Goal: Navigation & Orientation: Find specific page/section

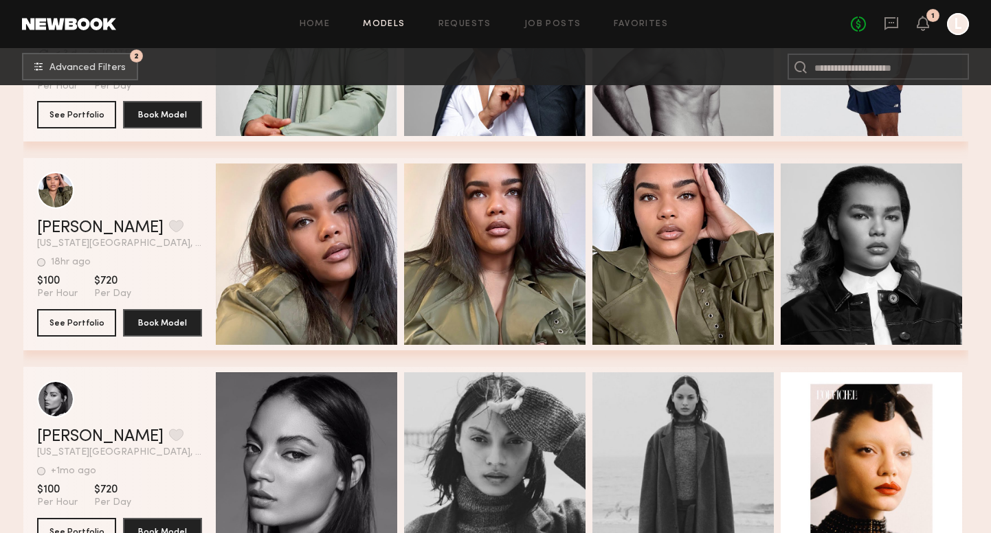
scroll to position [10026, 0]
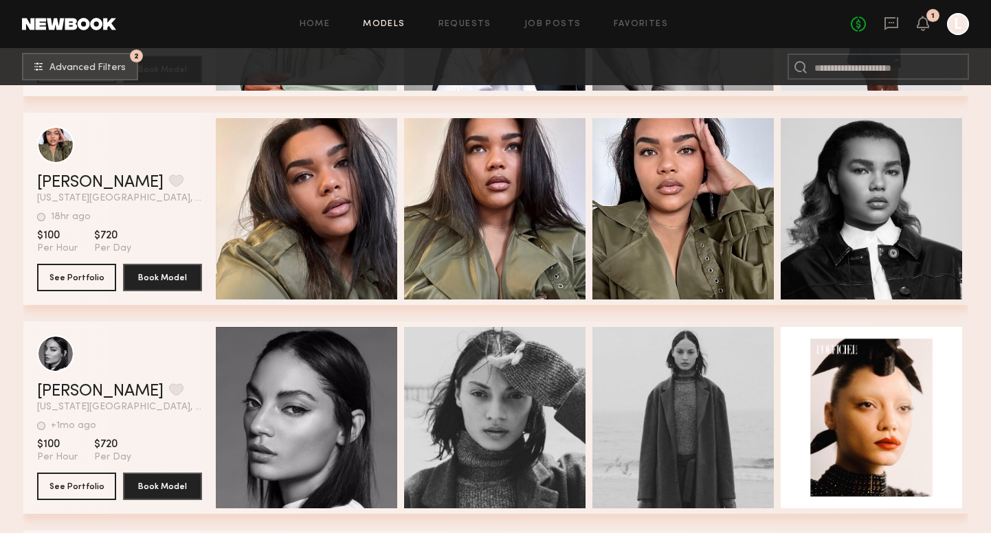
click at [924, 34] on div "No fees up to $5,000 1 L" at bounding box center [910, 24] width 118 height 22
click at [924, 29] on icon at bounding box center [923, 30] width 4 height 2
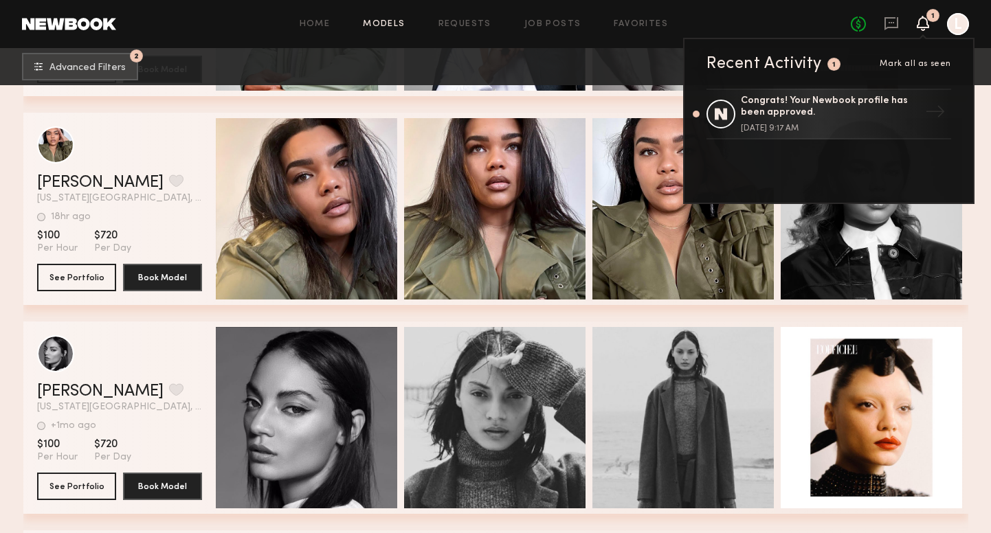
click at [960, 32] on div at bounding box center [958, 24] width 22 height 22
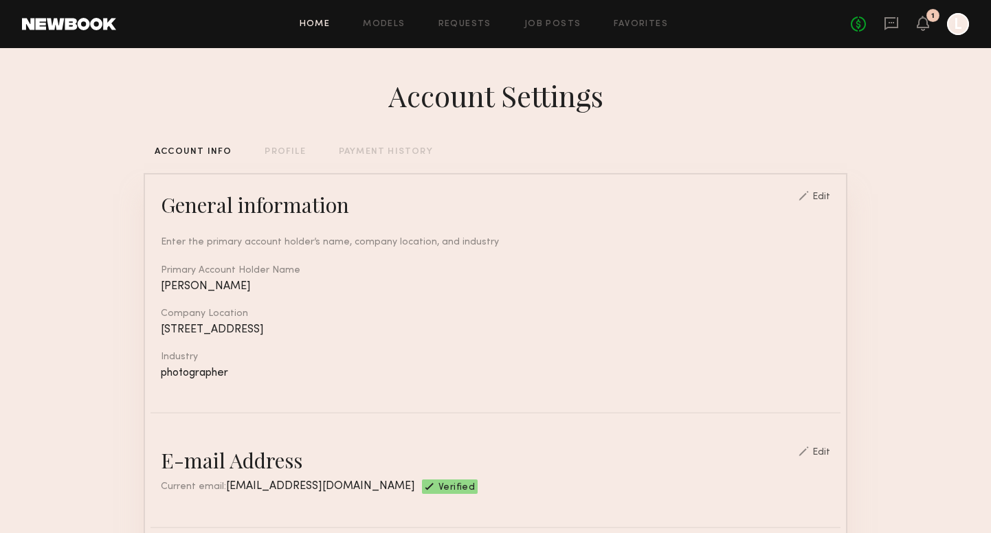
click at [308, 21] on link "Home" at bounding box center [315, 24] width 31 height 9
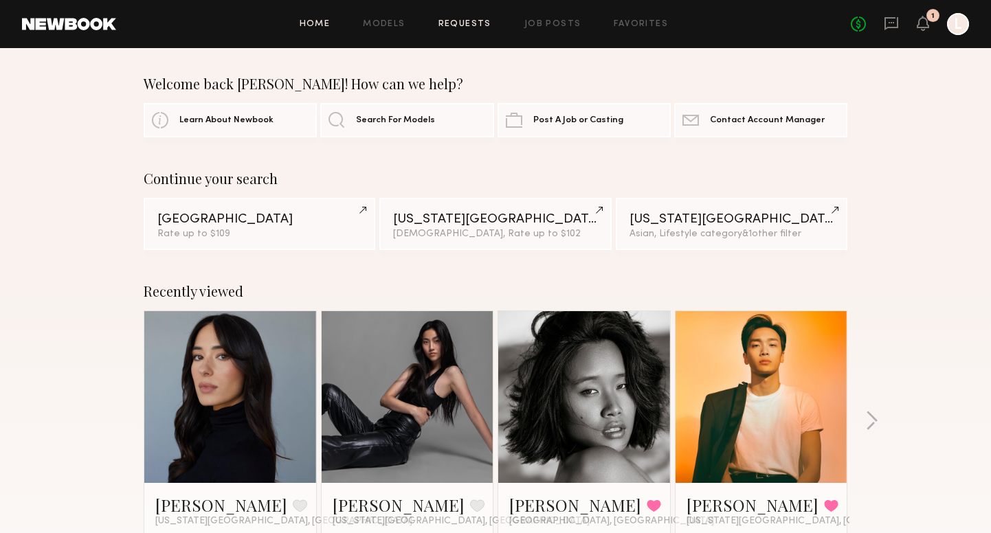
click at [456, 23] on link "Requests" at bounding box center [464, 24] width 53 height 9
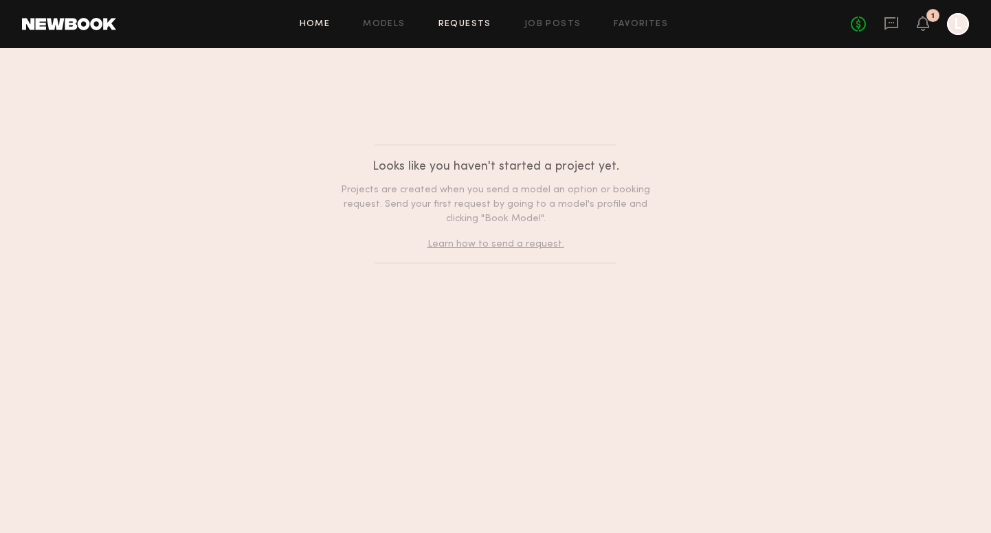
click at [320, 22] on link "Home" at bounding box center [315, 24] width 31 height 9
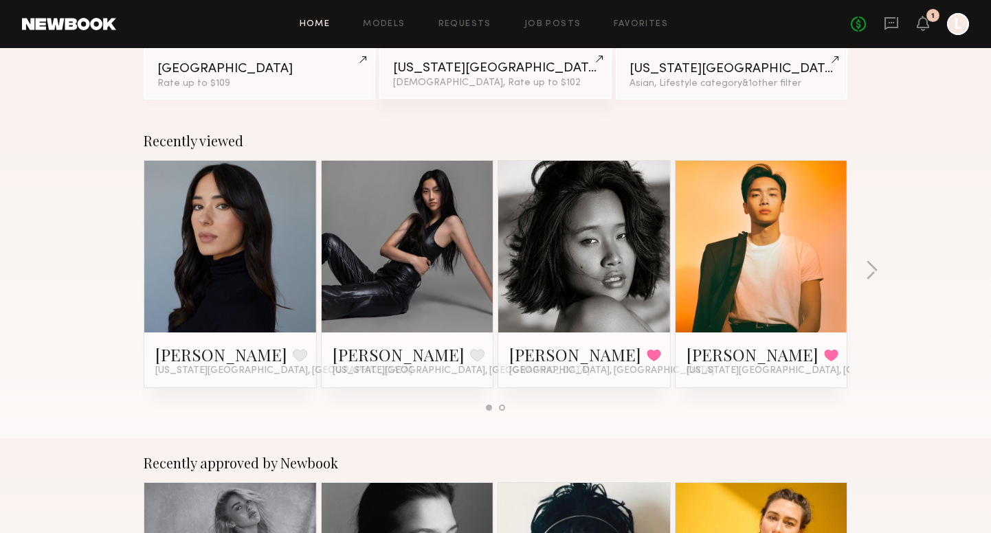
scroll to position [149, 0]
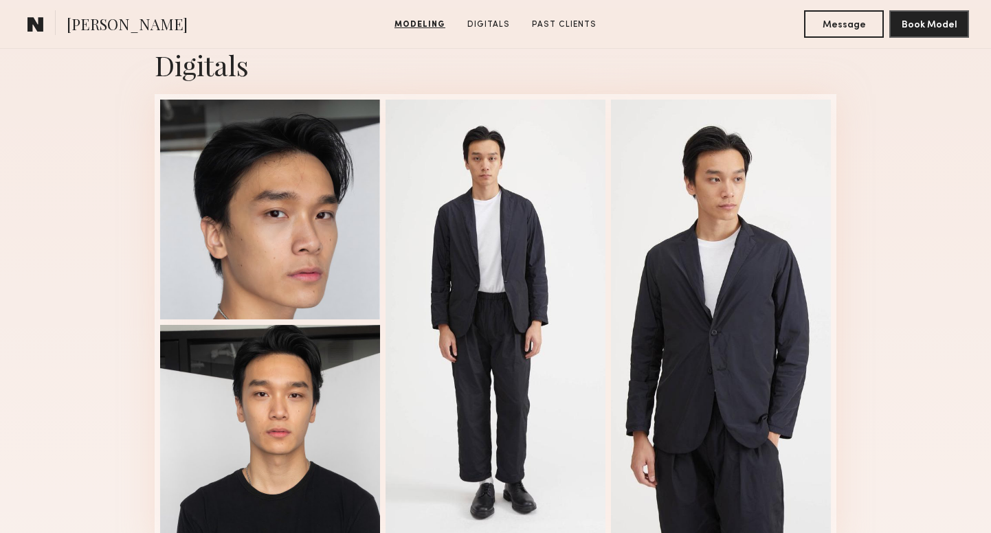
scroll to position [1377, 0]
